Goal: Task Accomplishment & Management: Use online tool/utility

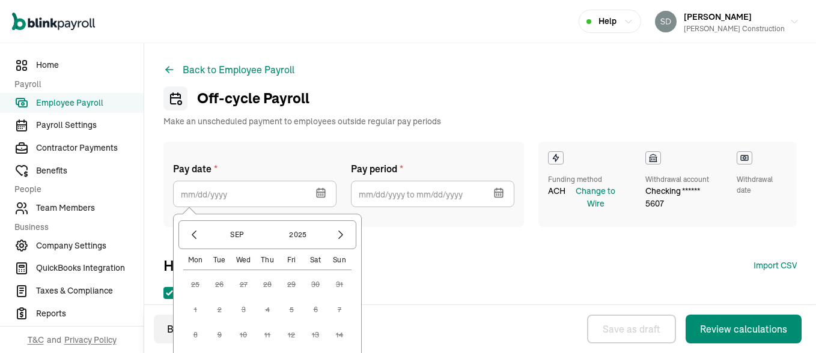
select select "direct_deposit"
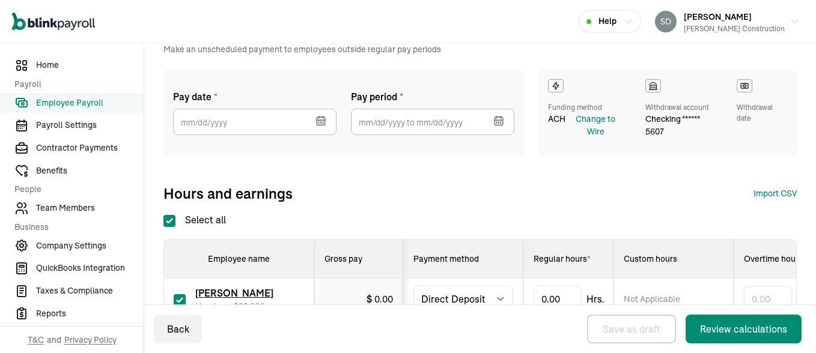
click at [432, 169] on div "Pay date * [DATE] Mon Tue Wed Thu Fri Sat Sun 25 26 27 28 29 30 31 1 2 3 4 5 6 …" at bounding box center [479, 136] width 633 height 133
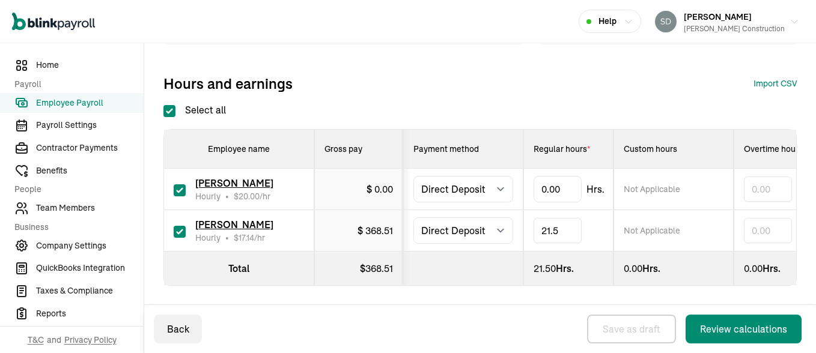
type input "21.50"
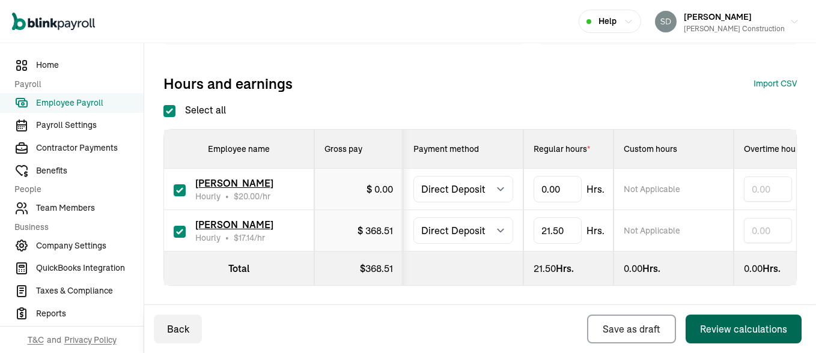
click at [732, 327] on div "Review calculations" at bounding box center [743, 329] width 87 height 14
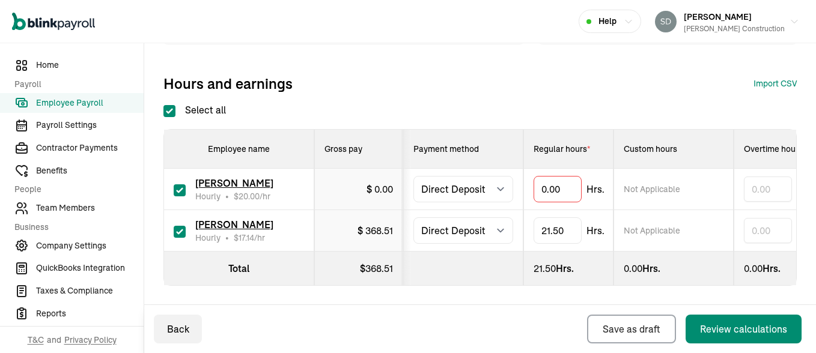
click at [179, 190] on input "checkbox" at bounding box center [180, 190] width 12 height 12
checkbox input "false"
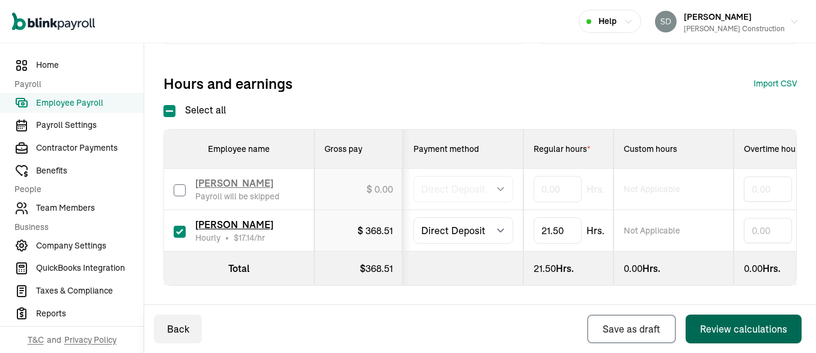
click at [699, 328] on button "Review calculations" at bounding box center [743, 329] width 116 height 29
click at [719, 329] on div "Review calculations" at bounding box center [743, 329] width 87 height 14
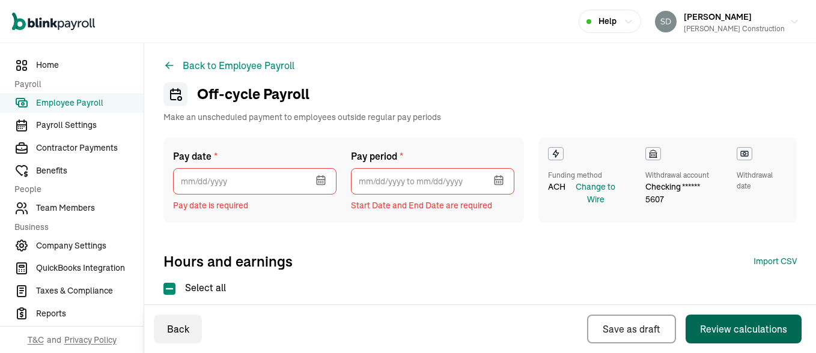
scroll to position [0, 0]
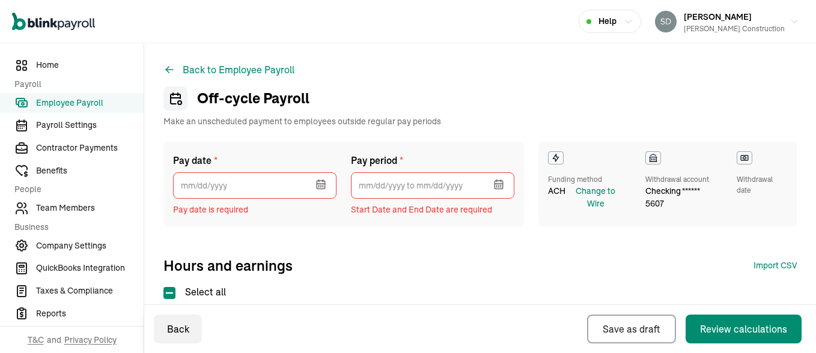
click at [323, 181] on icon "button" at bounding box center [323, 181] width 0 height 2
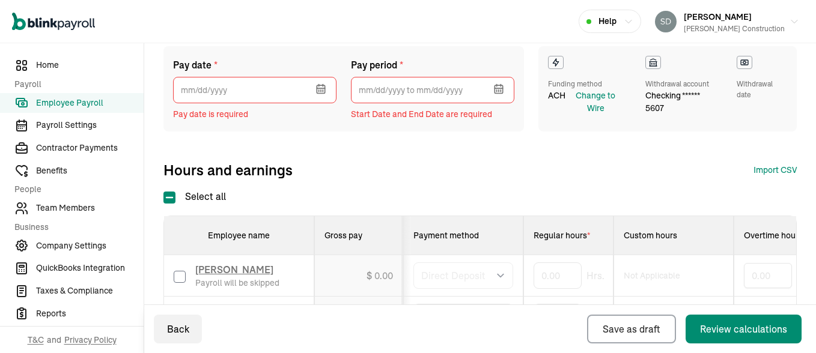
scroll to position [95, 0]
click at [321, 90] on icon "button" at bounding box center [321, 91] width 0 height 2
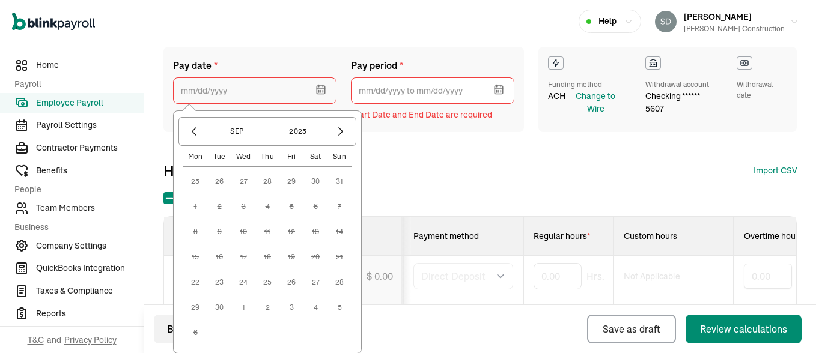
click at [223, 88] on input "text" at bounding box center [254, 90] width 163 height 26
click at [187, 92] on input "text" at bounding box center [254, 90] width 163 height 26
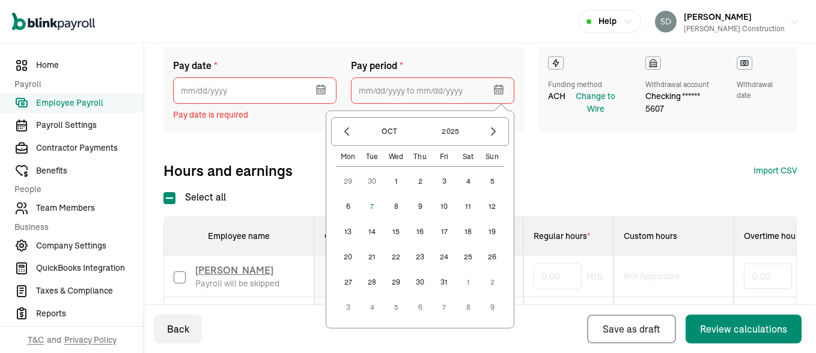
click at [411, 88] on input "text" at bounding box center [432, 90] width 163 height 26
click at [342, 132] on icon "button" at bounding box center [347, 132] width 12 height 12
click at [496, 123] on button "button" at bounding box center [493, 131] width 20 height 20
click at [466, 180] on button "4" at bounding box center [468, 181] width 24 height 24
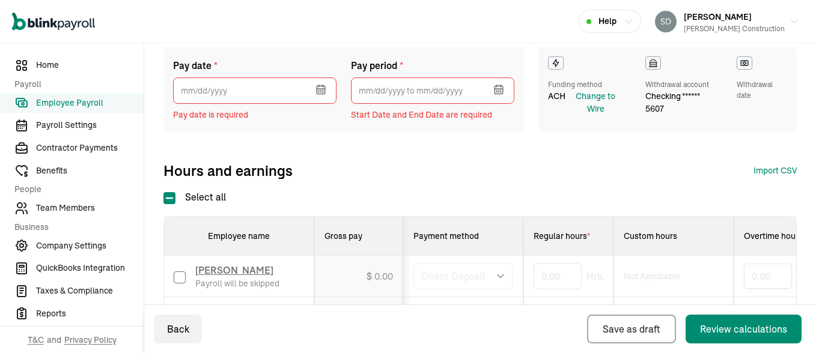
click at [550, 153] on div "Pay date * [DATE] Mon Tue Wed Thu Fri Sat Sun 25 26 27 28 29 30 31 1 2 3 4 5 6 …" at bounding box center [479, 113] width 633 height 133
click at [530, 213] on div "Select all Employee name Gross pay Payment method Regular hours * Custom hours …" at bounding box center [479, 281] width 633 height 183
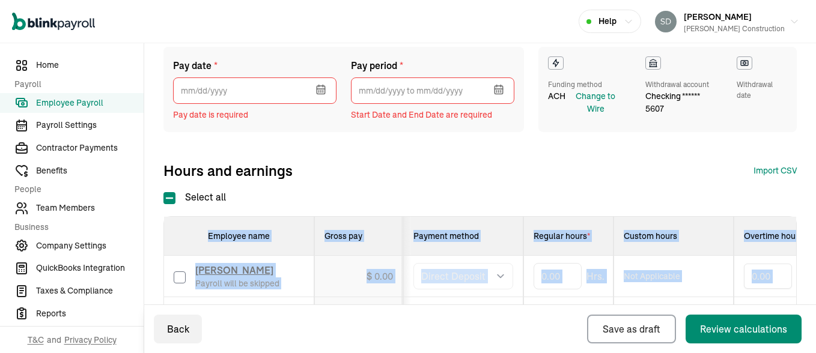
click at [530, 213] on div "Select all Employee name Gross pay Payment method Regular hours * Custom hours …" at bounding box center [479, 281] width 633 height 183
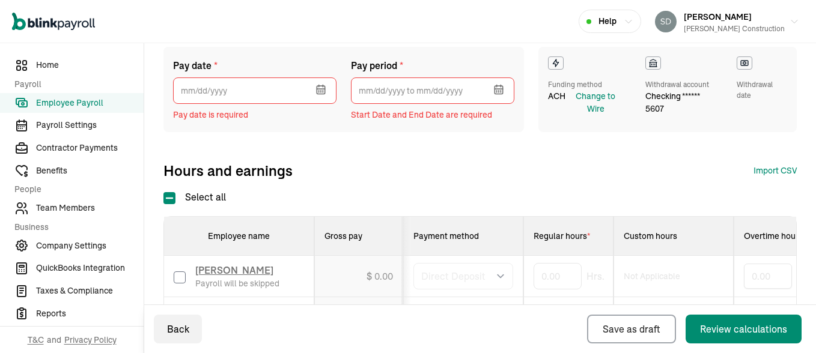
click at [532, 177] on div "Hours and earnings Import CSV 1 Upload 2 Map Columns 3 Map Employees Drop your …" at bounding box center [479, 170] width 633 height 19
